Goal: Task Accomplishment & Management: Manage account settings

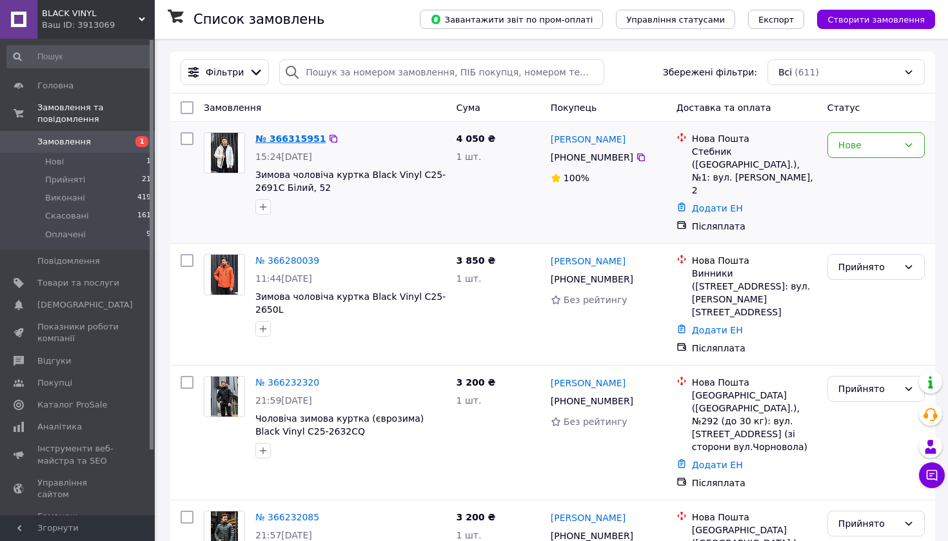
click at [288, 137] on link "№ 366315951" at bounding box center [290, 139] width 70 height 10
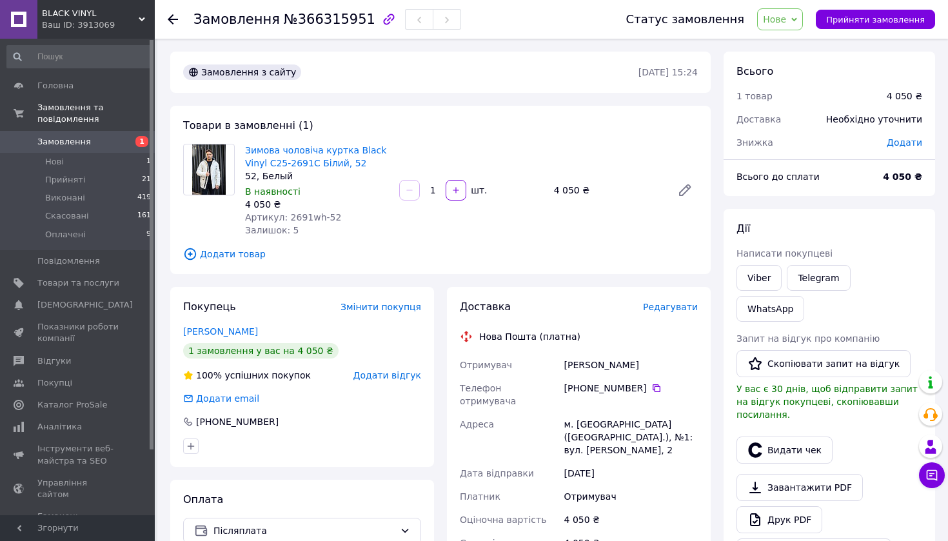
click at [786, 19] on span "Нове" at bounding box center [774, 19] width 23 height 10
click at [800, 47] on li "Прийнято" at bounding box center [787, 44] width 59 height 19
drag, startPoint x: 194, startPoint y: 19, endPoint x: 358, endPoint y: 21, distance: 163.9
click at [358, 21] on div "Замовлення №366315951" at bounding box center [328, 19] width 268 height 22
drag, startPoint x: 217, startPoint y: 22, endPoint x: 361, endPoint y: 20, distance: 143.2
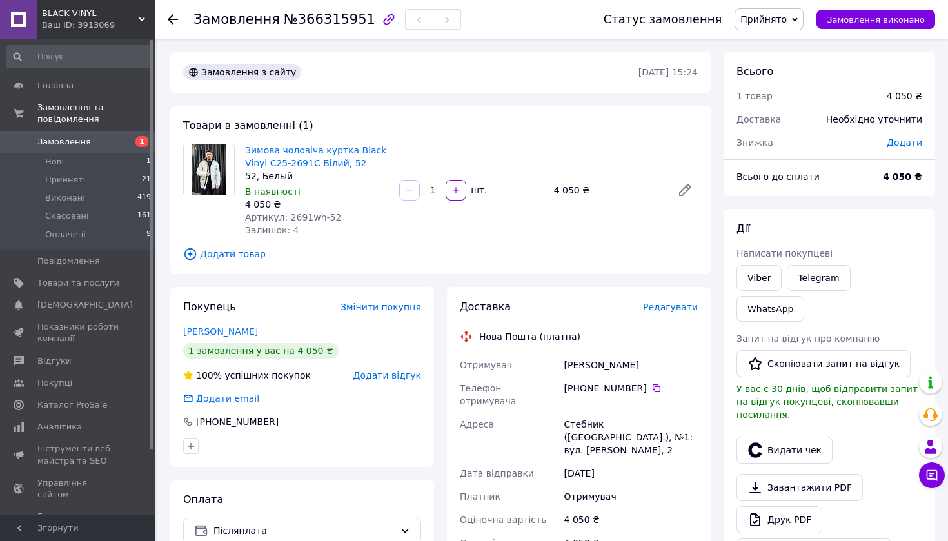
click at [361, 20] on div "Замовлення №366315951" at bounding box center [328, 19] width 268 height 22
drag, startPoint x: 357, startPoint y: 20, endPoint x: 195, endPoint y: 23, distance: 161.9
click at [195, 23] on h1 "Замовлення №366315951" at bounding box center [285, 19] width 182 height 15
copy h1 "Замовлення №366315951"
drag, startPoint x: 241, startPoint y: 146, endPoint x: 379, endPoint y: 159, distance: 139.3
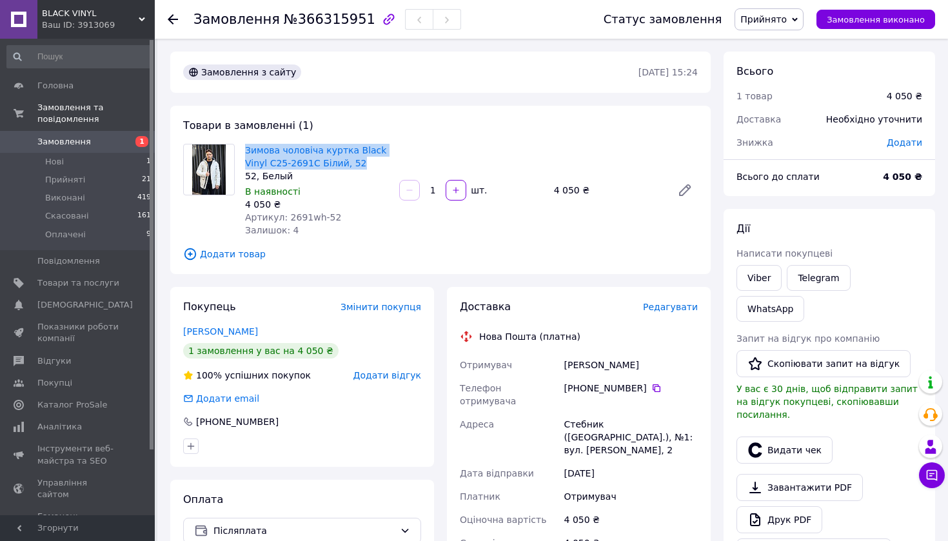
click at [379, 159] on div "Зимова чоловіча куртка Black Vinyl C25-2691C Білий, 52 52, Белый В наявності 4 …" at bounding box center [317, 190] width 154 height 98
copy link "Зимова чоловіча куртка Black Vinyl C25-2691C Білий, 52"
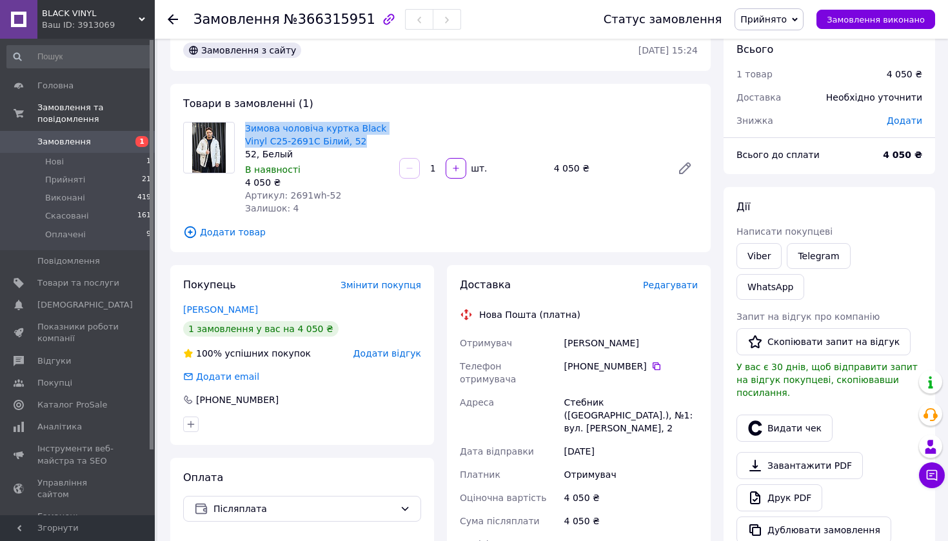
scroll to position [39, 0]
